Goal: Obtain resource: Obtain resource

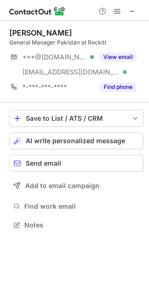
scroll to position [218, 149]
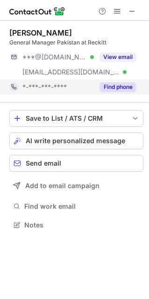
click at [116, 86] on button "Find phone" at bounding box center [118, 86] width 37 height 9
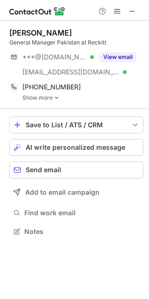
scroll to position [225, 149]
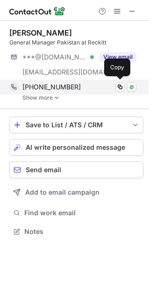
click at [51, 94] on div "[PHONE_NUMBER] Copy WhatsApp" at bounding box center [72, 87] width 127 height 15
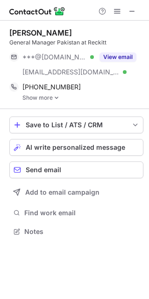
click at [52, 98] on link "Show more" at bounding box center [82, 98] width 121 height 7
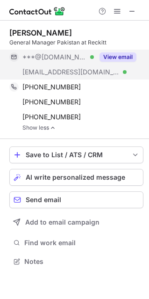
click at [107, 56] on button "View email" at bounding box center [118, 56] width 37 height 9
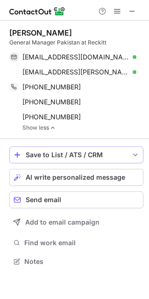
click at [60, 159] on button "Save to List / ATS / CRM" at bounding box center [76, 154] width 134 height 17
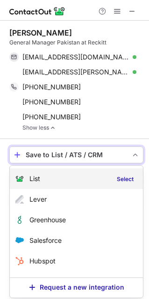
click at [53, 174] on div "List Select" at bounding box center [76, 178] width 133 height 21
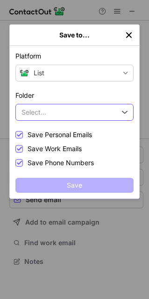
click at [48, 119] on button "Select..." at bounding box center [74, 112] width 118 height 17
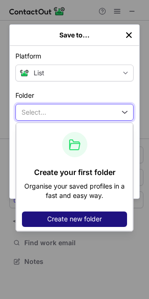
click at [64, 212] on button "Create new folder" at bounding box center [74, 218] width 105 height 15
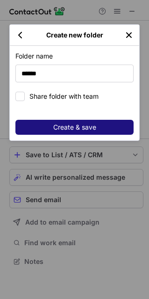
type input "******"
click at [44, 120] on button "Create & save" at bounding box center [74, 127] width 118 height 15
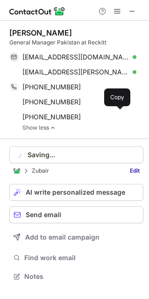
scroll to position [270, 149]
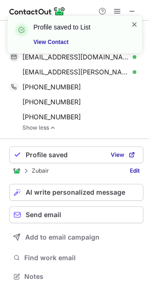
click at [137, 22] on span at bounding box center [134, 24] width 7 height 9
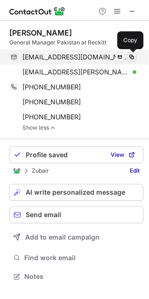
click at [132, 57] on span at bounding box center [131, 56] width 7 height 7
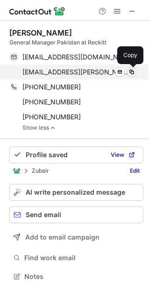
click at [134, 72] on span at bounding box center [131, 71] width 7 height 7
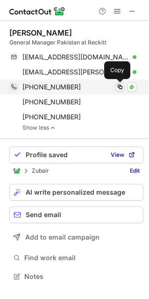
click at [121, 88] on span at bounding box center [120, 86] width 7 height 7
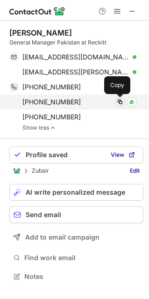
click at [122, 102] on span at bounding box center [120, 101] width 7 height 7
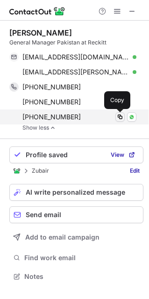
click at [123, 117] on span at bounding box center [120, 116] width 7 height 7
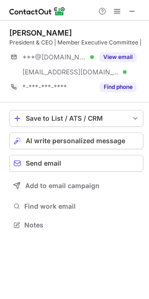
scroll to position [218, 149]
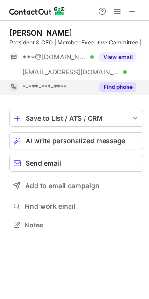
click at [119, 84] on button "Find phone" at bounding box center [118, 86] width 37 height 9
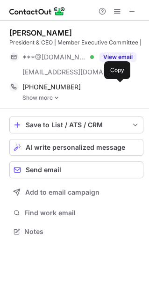
scroll to position [225, 149]
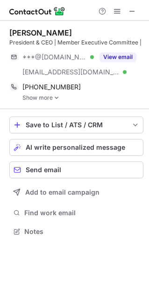
click at [26, 100] on link "Show more" at bounding box center [82, 98] width 121 height 7
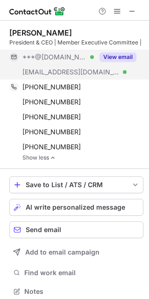
click at [107, 61] on button "View email" at bounding box center [118, 56] width 37 height 9
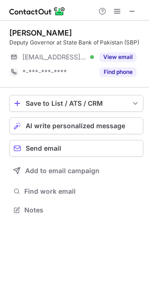
scroll to position [203, 149]
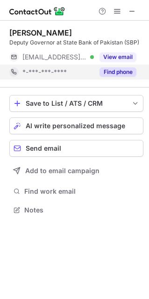
click at [131, 73] on button "Find phone" at bounding box center [118, 71] width 37 height 9
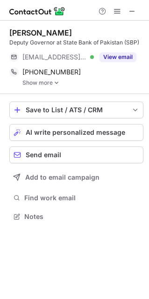
click at [47, 82] on link "Show more" at bounding box center [82, 83] width 121 height 7
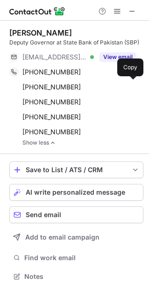
scroll to position [270, 149]
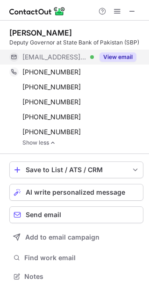
click at [104, 55] on button "View email" at bounding box center [118, 56] width 37 height 9
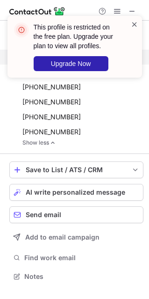
click at [134, 23] on span at bounding box center [134, 24] width 7 height 9
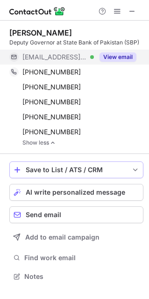
click at [48, 169] on div "Save to List / ATS / CRM" at bounding box center [77, 169] width 102 height 7
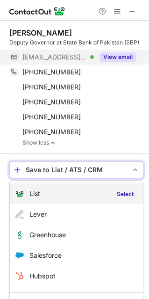
click at [29, 198] on div "List" at bounding box center [27, 194] width 25 height 8
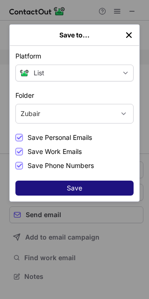
click at [61, 190] on button "Save" at bounding box center [74, 188] width 118 height 15
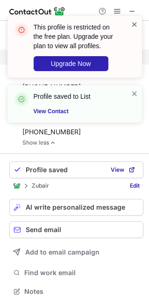
click at [134, 23] on span at bounding box center [134, 24] width 7 height 9
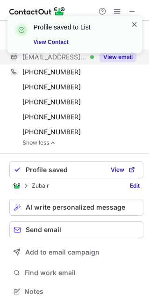
click at [134, 20] on span at bounding box center [134, 24] width 7 height 9
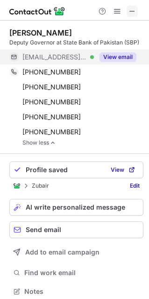
click at [131, 11] on span at bounding box center [132, 10] width 7 height 7
